Goal: Transaction & Acquisition: Book appointment/travel/reservation

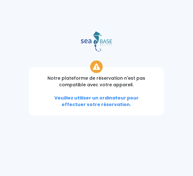
drag, startPoint x: 166, startPoint y: 38, endPoint x: 162, endPoint y: 28, distance: 10.7
click at [166, 38] on div at bounding box center [96, 41] width 203 height 20
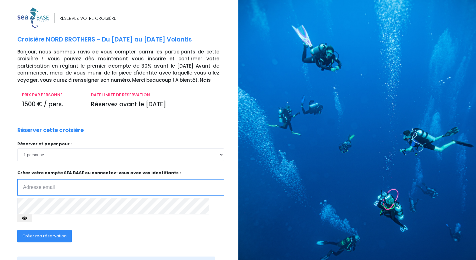
click at [49, 188] on input "email" at bounding box center [120, 187] width 207 height 16
type input "patrick.veith@lausanne.ch"
click at [30, 233] on span "Créer ma réservation" at bounding box center [44, 236] width 44 height 6
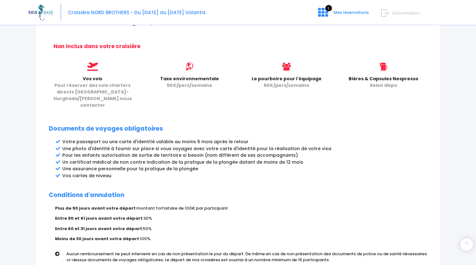
scroll to position [303, 0]
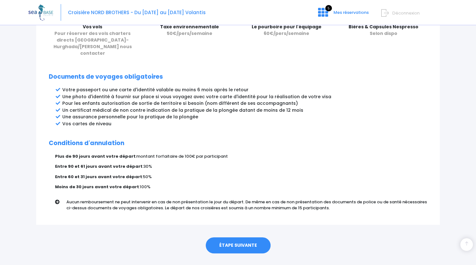
click at [227, 237] on link "ÉTAPE SUIVANTE" at bounding box center [238, 245] width 65 height 16
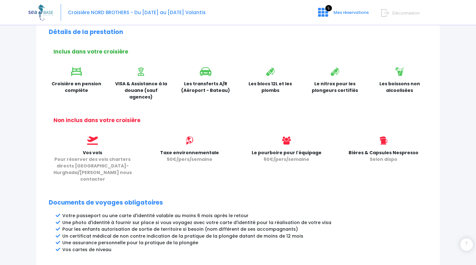
scroll to position [146, 0]
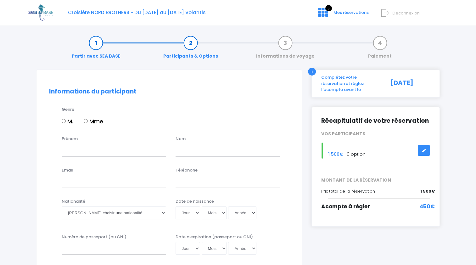
click at [63, 121] on input "M." at bounding box center [64, 121] width 4 height 4
radio input "true"
click at [78, 153] on input "Prénom" at bounding box center [114, 150] width 104 height 13
type input "Patrick"
click at [221, 153] on input "text" at bounding box center [227, 150] width 104 height 13
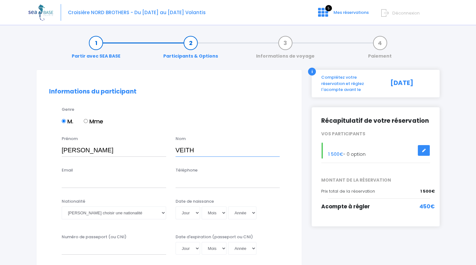
type input "VEITH"
click at [69, 183] on input "Email" at bounding box center [114, 181] width 104 height 13
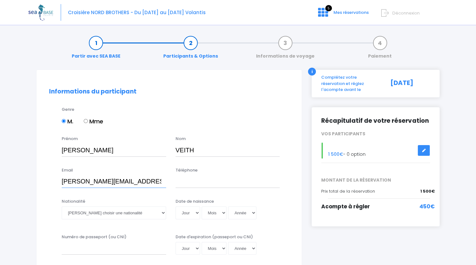
type input "patrick.veith@lausanne.ch"
click at [205, 184] on input "Téléphone" at bounding box center [227, 181] width 104 height 13
type input "+41 79 610 00 29"
click at [149, 213] on select "Veuillez choisir une nationalité Afghane Albanaise Algerienne Allemande America…" at bounding box center [114, 212] width 104 height 13
select select "Suisse"
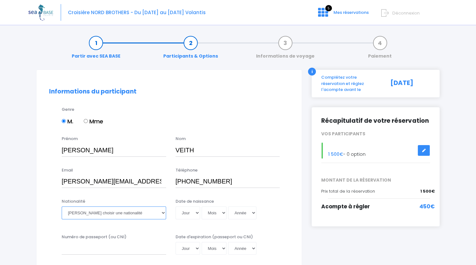
click at [62, 206] on select "Veuillez choisir une nationalité Afghane Albanaise Algerienne Allemande America…" at bounding box center [114, 212] width 104 height 13
click at [196, 212] on select "Jour 01 02 03 04 05 06 07 08 09 10 11 12 13 14 15 16 17 18 19 20 21 22 23 24 25…" at bounding box center [187, 212] width 25 height 13
select select "22"
click at [175, 206] on select "Jour 01 02 03 04 05 06 07 08 09 10 11 12 13 14 15 16 17 18 19 20 21 22 23 24 25…" at bounding box center [187, 212] width 25 height 13
click at [223, 213] on select "Mois 01 02 03 04 05 06 07 08 09 10 11 12" at bounding box center [214, 212] width 25 height 13
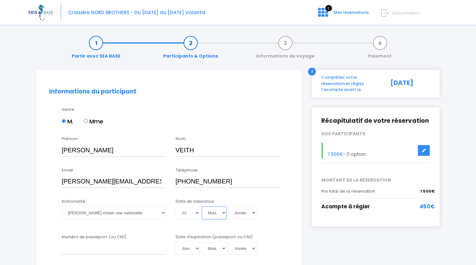
select select "03"
click at [202, 206] on select "Mois 01 02 03 04 05 06 07 08 09 10 11 12" at bounding box center [214, 212] width 25 height 13
click at [253, 211] on select "Année 2045 2044 2043 2042 2041 2040 2039 2038 2037 2036 2035 2034 2033 2032 203…" at bounding box center [242, 212] width 28 height 13
click at [252, 214] on select "Année 2045 2044 2043 2042 2041 2040 2039 2038 2037 2036 2035 2034 2033 2032 203…" at bounding box center [242, 212] width 28 height 13
select select "1966"
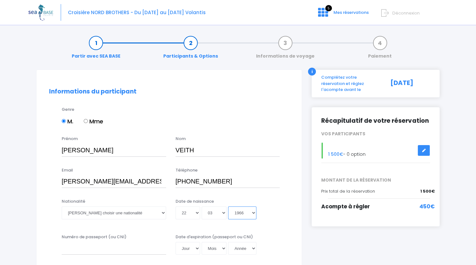
click at [228, 206] on select "Année 2045 2044 2043 2042 2041 2040 2039 2038 2037 2036 2035 2034 2033 2032 203…" at bounding box center [242, 212] width 28 height 13
type input "1966-03-22"
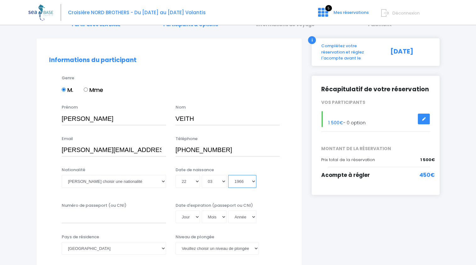
scroll to position [63, 0]
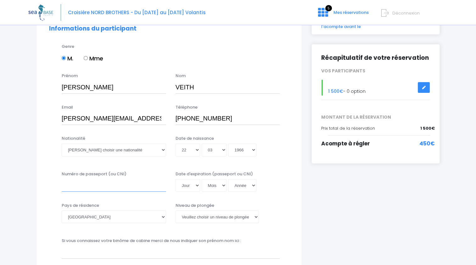
drag, startPoint x: 112, startPoint y: 184, endPoint x: 117, endPoint y: 185, distance: 5.8
click at [113, 185] on input "Numéro de passeport (ou CNI)" at bounding box center [114, 185] width 104 height 13
type input "X8M67R87"
click at [163, 218] on select "Afghanistan Afrique du Sud Albanie Algérie Allemagne Andorre Angola Anguilla An…" at bounding box center [114, 216] width 104 height 13
select select "Suisse"
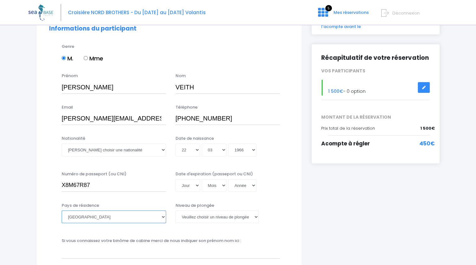
click at [62, 210] on select "Afghanistan Afrique du Sud Albanie Algérie Allemagne Andorre Angola Anguilla An…" at bounding box center [114, 216] width 104 height 13
click at [256, 217] on select "Veuillez choisir un niveau de plongée Non plongeur Junior OW diver Adventure OW…" at bounding box center [216, 216] width 83 height 13
select select "N3"
click at [175, 210] on select "Veuillez choisir un niveau de plongée Non plongeur Junior OW diver Adventure OW…" at bounding box center [216, 216] width 83 height 13
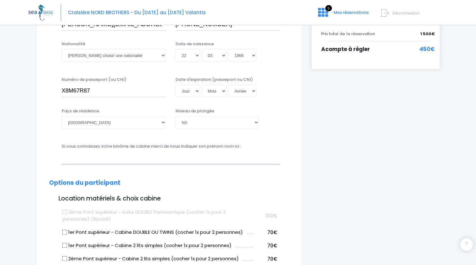
click at [88, 155] on input "text" at bounding box center [171, 157] width 218 height 13
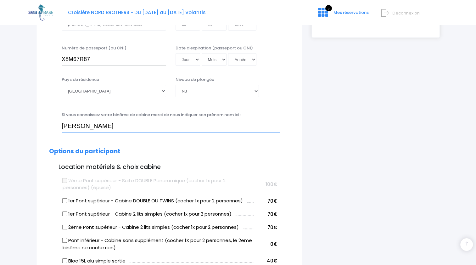
scroll to position [220, 0]
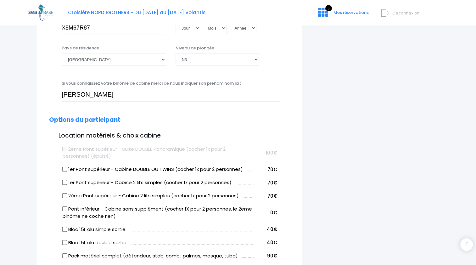
type input "François Gademer"
click at [65, 196] on input "2ème Pont supérieur - Cabine 2 lits simples (cocher 1x pour 2 personnes)" at bounding box center [64, 195] width 5 height 5
checkbox input "true"
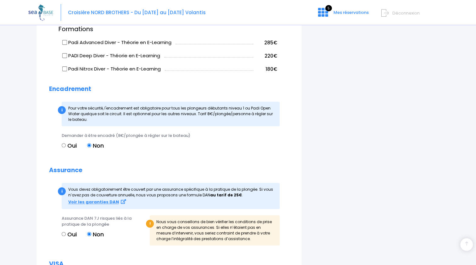
scroll to position [598, 0]
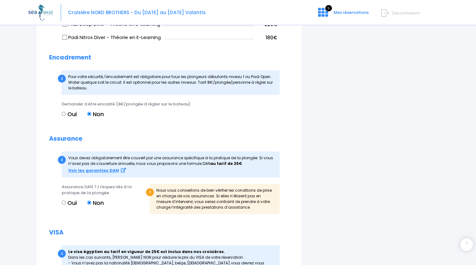
click at [64, 201] on input "Oui" at bounding box center [64, 202] width 4 height 4
radio input "true"
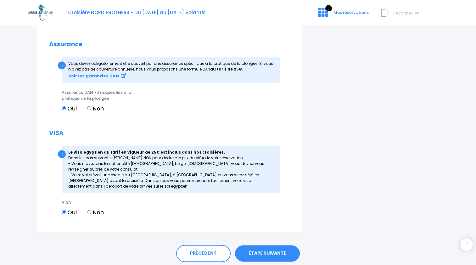
scroll to position [713, 0]
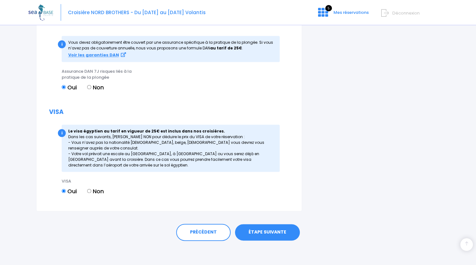
click at [275, 236] on link "ÉTAPE SUIVANTE" at bounding box center [267, 232] width 65 height 16
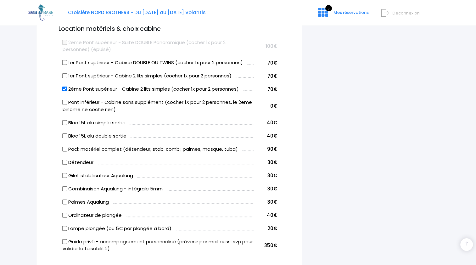
scroll to position [191, 0]
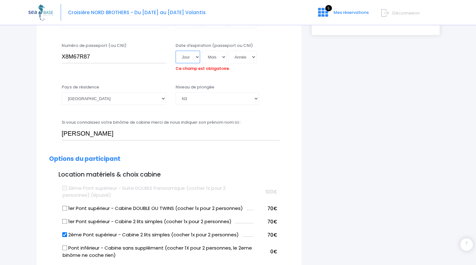
click at [196, 57] on select "Jour 01 02 03 04 05 06 07 08 09 10 11 12 13 14 15 16 17 18 19 20 21 22 23 24 25…" at bounding box center [187, 57] width 25 height 13
select select "16"
click at [175, 51] on select "Jour 01 02 03 04 05 06 07 08 09 10 11 12 13 14 15 16 17 18 19 20 21 22 23 24 25…" at bounding box center [187, 57] width 25 height 13
click at [224, 57] on select "Mois 01 02 03 04 05 06 07 08 09 10 11 12" at bounding box center [214, 57] width 25 height 13
select select "03"
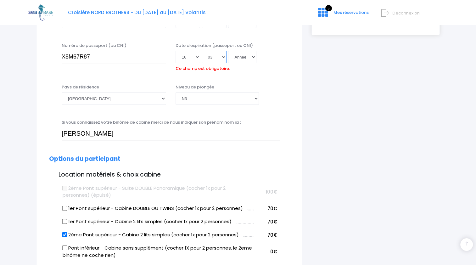
click at [202, 51] on select "Mois 01 02 03 04 05 06 07 08 09 10 11 12" at bounding box center [214, 57] width 25 height 13
click at [254, 58] on select "Année 2045 2044 2043 2042 2041 2040 2039 2038 2037 2036 2035 2034 2033 2032 203…" at bounding box center [242, 57] width 28 height 13
select select "2035"
click at [228, 51] on select "Année 2045 2044 2043 2042 2041 2040 2039 2038 2037 2036 2035 2034 2033 2032 203…" at bounding box center [242, 57] width 28 height 13
type input "2035-03-16"
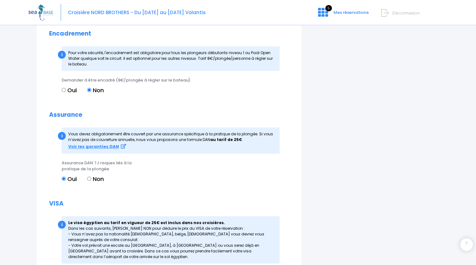
scroll to position [723, 0]
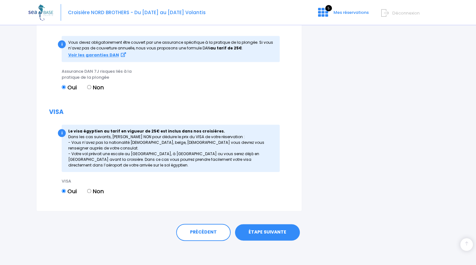
click at [254, 233] on link "ÉTAPE SUIVANTE" at bounding box center [267, 232] width 65 height 16
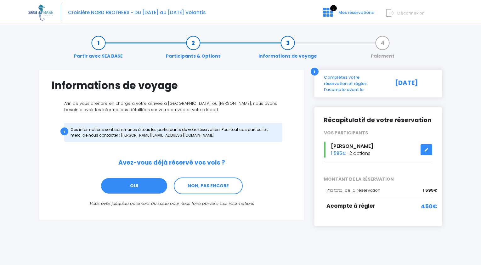
click at [147, 186] on link "OUI" at bounding box center [133, 185] width 67 height 17
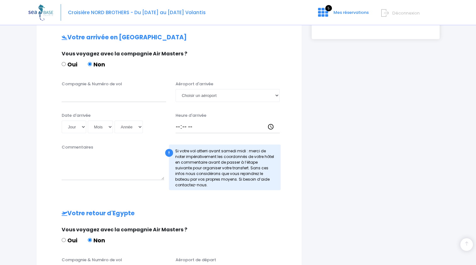
scroll to position [189, 0]
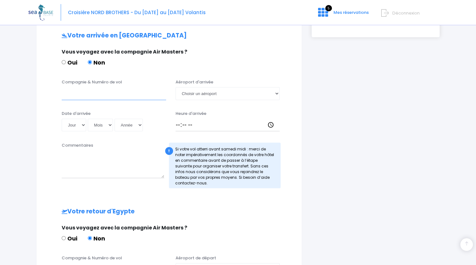
click at [92, 93] on input "Compagnie & Numéro de vol" at bounding box center [114, 93] width 104 height 13
type input "Easyjet"
click at [186, 92] on select "Choisir un aéroport Hurghada Marsa Alam" at bounding box center [227, 93] width 104 height 13
select select "Hurghada"
click at [175, 87] on select "Choisir un aéroport Hurghada Marsa Alam" at bounding box center [227, 93] width 104 height 13
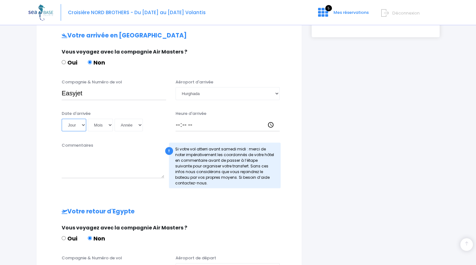
click at [84, 124] on select "Jour 01 02 03 04 05 06 07 08 09 10 11 12 13 14 15 16 17 18 19 20 21 22 23 24 25…" at bounding box center [74, 125] width 25 height 13
select select "13"
click at [62, 119] on select "Jour 01 02 03 04 05 06 07 08 09 10 11 12 13 14 15 16 17 18 19 20 21 22 23 24 25…" at bounding box center [74, 125] width 25 height 13
click at [110, 125] on select "Mois 01 02 03 04 05 06 07 08 09 10 11 12" at bounding box center [100, 125] width 25 height 13
select select "12"
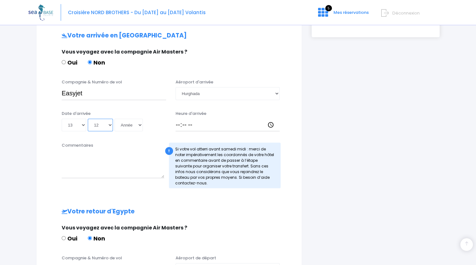
click at [88, 119] on select "Mois 01 02 03 04 05 06 07 08 09 10 11 12" at bounding box center [100, 125] width 25 height 13
click at [139, 123] on select "Année 2045 2044 2043 2042 2041 2040 2039 2038 2037 2036 2035 2034 2033 2032 203…" at bounding box center [128, 125] width 28 height 13
select select "2025"
click at [114, 119] on select "Année 2045 2044 2043 2042 2041 2040 2039 2038 2037 2036 2035 2034 2033 2032 203…" at bounding box center [128, 125] width 28 height 13
type input "2025-12-13"
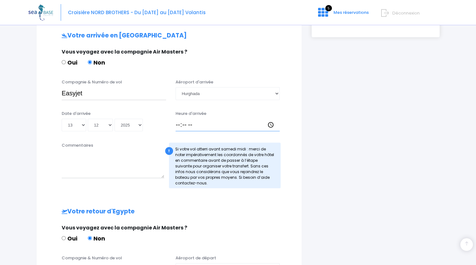
click at [178, 126] on input "Heure d'arrivée" at bounding box center [227, 125] width 104 height 13
type input "13:30"
click at [102, 192] on div "Votre arrivée en Egypte Vous voyagez avec la compagnie Air Masters ? Oui Non Co…" at bounding box center [169, 198] width 240 height 332
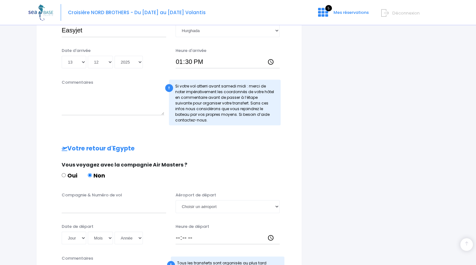
scroll to position [126, 0]
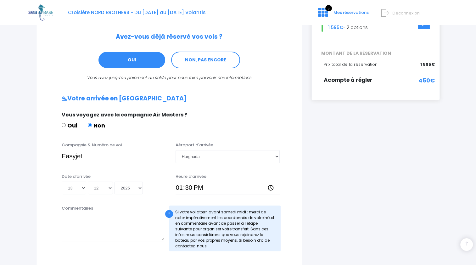
click at [92, 159] on input "Easyjet" at bounding box center [114, 156] width 104 height 13
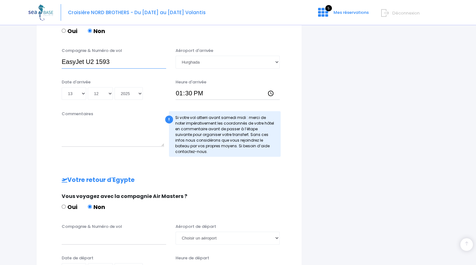
scroll to position [252, 0]
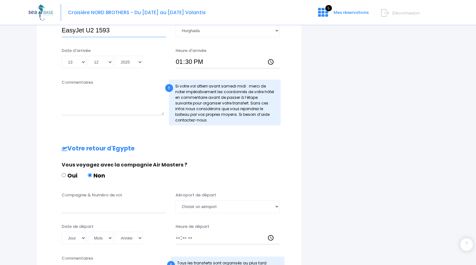
type input "EasyJet U2 1593"
click at [93, 205] on input "Compagnie & Numéro de vol" at bounding box center [114, 206] width 104 height 13
type input "EasyJet U2 1594"
click at [83, 238] on select "Jour 01 02 03 04 05 06 07 08 09 10 11 12 13 14 15 16 17 18 19 20 21 22 23 24 25…" at bounding box center [74, 237] width 25 height 13
select select "20"
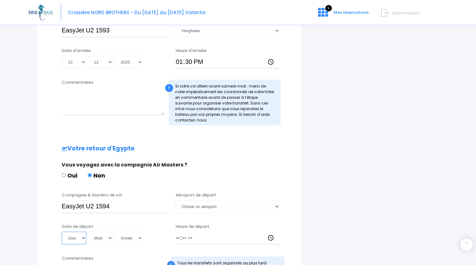
click at [62, 231] on select "Jour 01 02 03 04 05 06 07 08 09 10 11 12 13 14 15 16 17 18 19 20 21 22 23 24 25…" at bounding box center [74, 237] width 25 height 13
click at [108, 237] on select "Mois 01 02 03 04 05 06 07 08 09 10 11 12" at bounding box center [100, 237] width 25 height 13
select select "12"
click at [88, 231] on select "Mois 01 02 03 04 05 06 07 08 09 10 11 12" at bounding box center [100, 237] width 25 height 13
click at [139, 237] on select "Année 2045 2044 2043 2042 2041 2040 2039 2038 2037 2036 2035 2034 2033 2032 203…" at bounding box center [128, 237] width 28 height 13
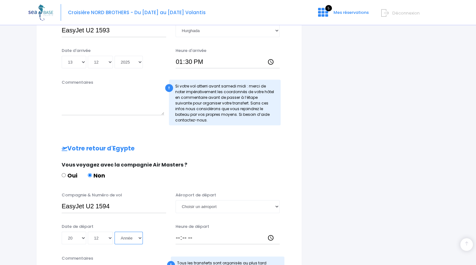
select select "2025"
click at [114, 231] on select "Année 2045 2044 2043 2042 2041 2040 2039 2038 2037 2036 2035 2034 2033 2032 203…" at bounding box center [128, 237] width 28 height 13
type input "2025-12-20"
click at [277, 206] on select "Choisir un aéroport Hurghada Marsa Alam" at bounding box center [227, 206] width 104 height 13
select select "Hurghada"
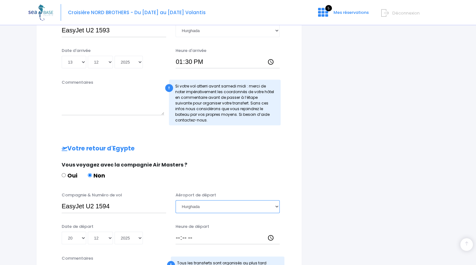
click at [175, 200] on select "Choisir un aéroport Hurghada Marsa Alam" at bounding box center [227, 206] width 104 height 13
click at [180, 238] on input "Heure de départ" at bounding box center [227, 237] width 104 height 13
type input "14:25"
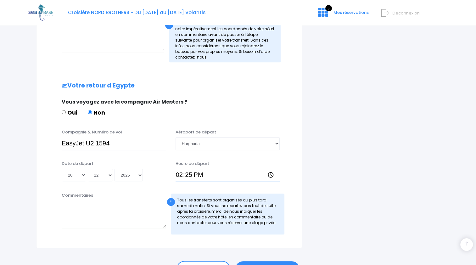
scroll to position [346, 0]
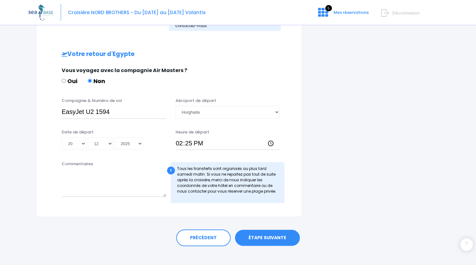
click at [271, 238] on link "ÉTAPE SUIVANTE" at bounding box center [267, 238] width 65 height 16
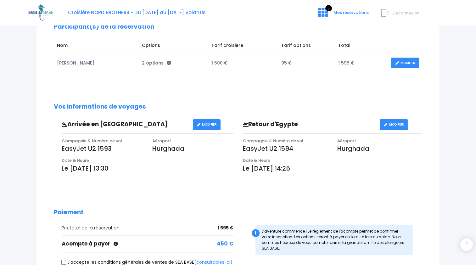
scroll to position [126, 0]
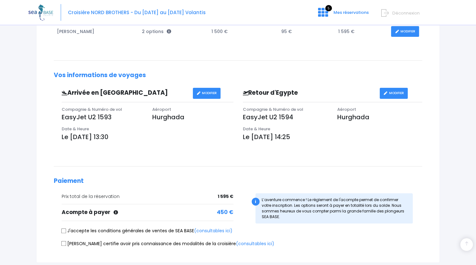
click at [63, 228] on input "J'accepte les conditions générales de ventes de SEA BASE (consultables ici)" at bounding box center [63, 230] width 5 height 5
checkbox input "true"
click at [63, 241] on input "[PERSON_NAME] certifie avoir pris connaissance des modalités de la croisière (c…" at bounding box center [63, 243] width 5 height 5
checkbox input "true"
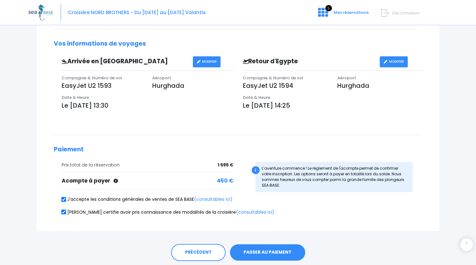
scroll to position [177, 0]
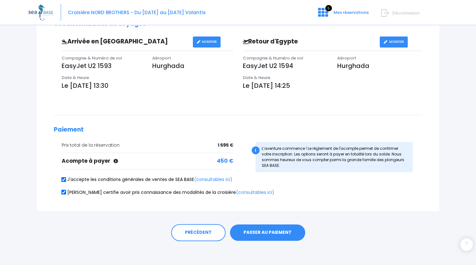
click at [272, 232] on button "PASSER AU PAIEMENT" at bounding box center [267, 232] width 75 height 16
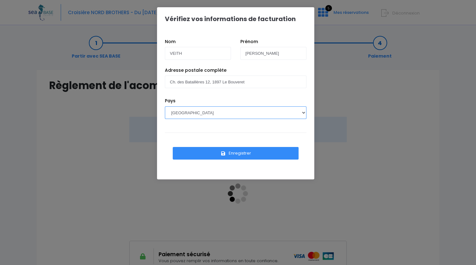
click at [304, 112] on select "[GEOGRAPHIC_DATA] [GEOGRAPHIC_DATA], [GEOGRAPHIC_DATA] [GEOGRAPHIC_DATA] [GEOGR…" at bounding box center [236, 112] width 142 height 13
select select "CH"
click at [165, 106] on select "[GEOGRAPHIC_DATA] [GEOGRAPHIC_DATA], [GEOGRAPHIC_DATA] [GEOGRAPHIC_DATA] [GEOGR…" at bounding box center [236, 112] width 142 height 13
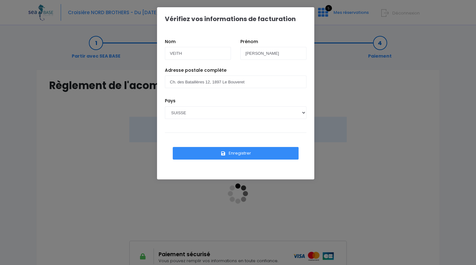
click at [214, 155] on button "Enregistrer" at bounding box center [236, 153] width 126 height 13
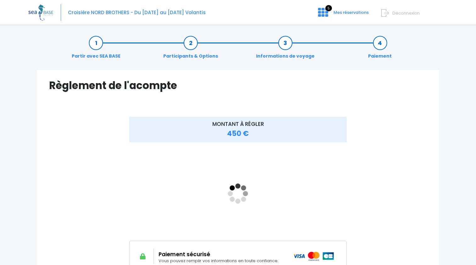
scroll to position [31, 0]
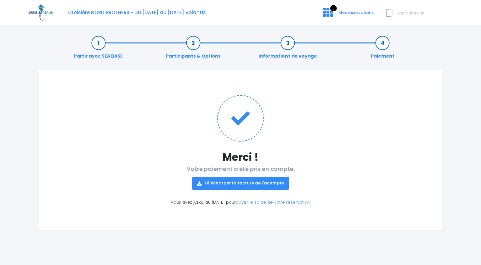
click at [225, 184] on link "Télécharger la facture de l'acompte" at bounding box center [240, 183] width 97 height 13
